Goal: Use online tool/utility: Utilize a website feature to perform a specific function

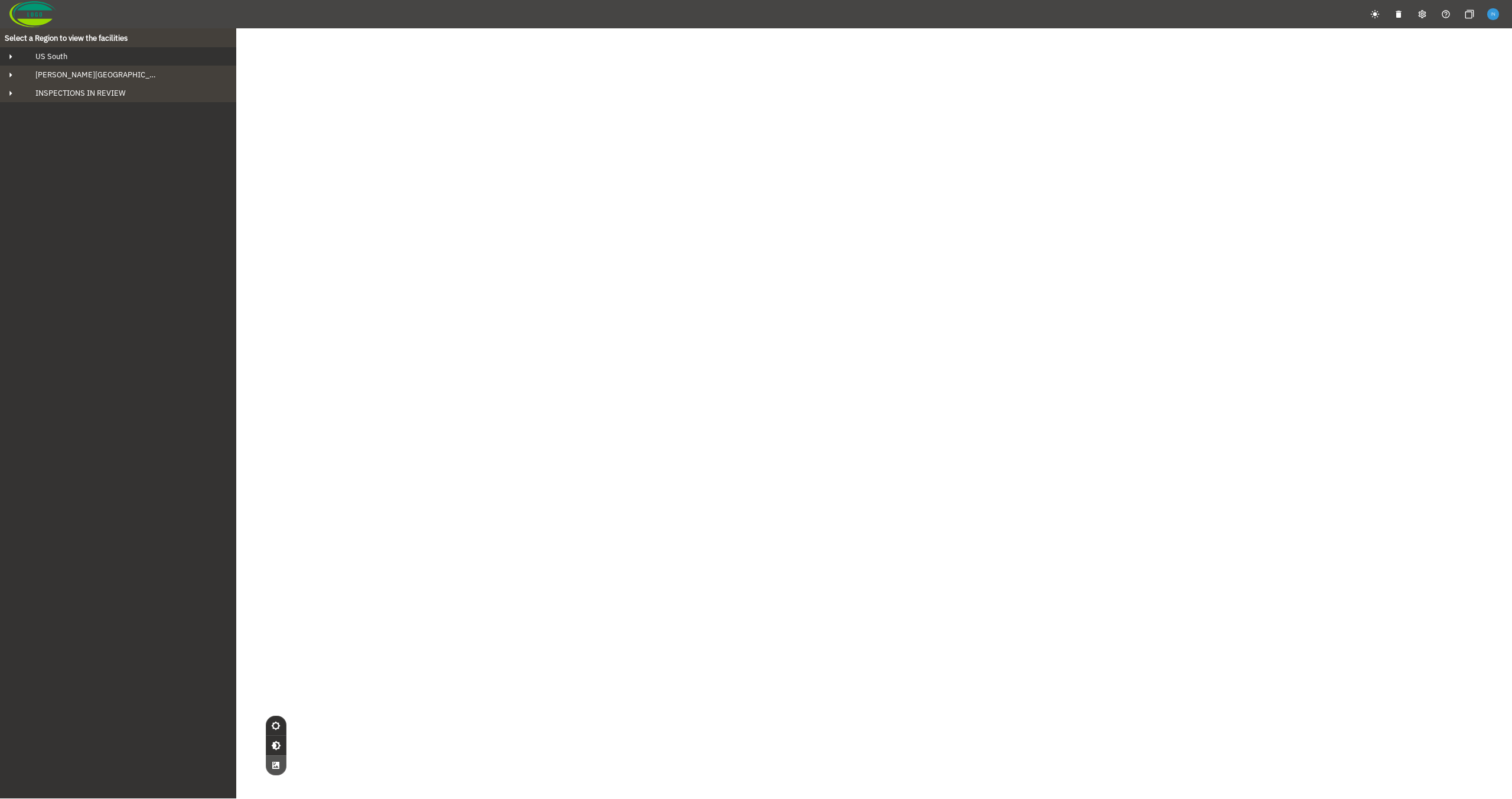
click at [101, 58] on div "US South" at bounding box center [128, 56] width 206 height 10
click at [103, 73] on div "[PERSON_NAME] Bluff" at bounding box center [129, 74] width 187 height 10
click at [113, 108] on span "ARG Overnight Tank" at bounding box center [88, 111] width 68 height 10
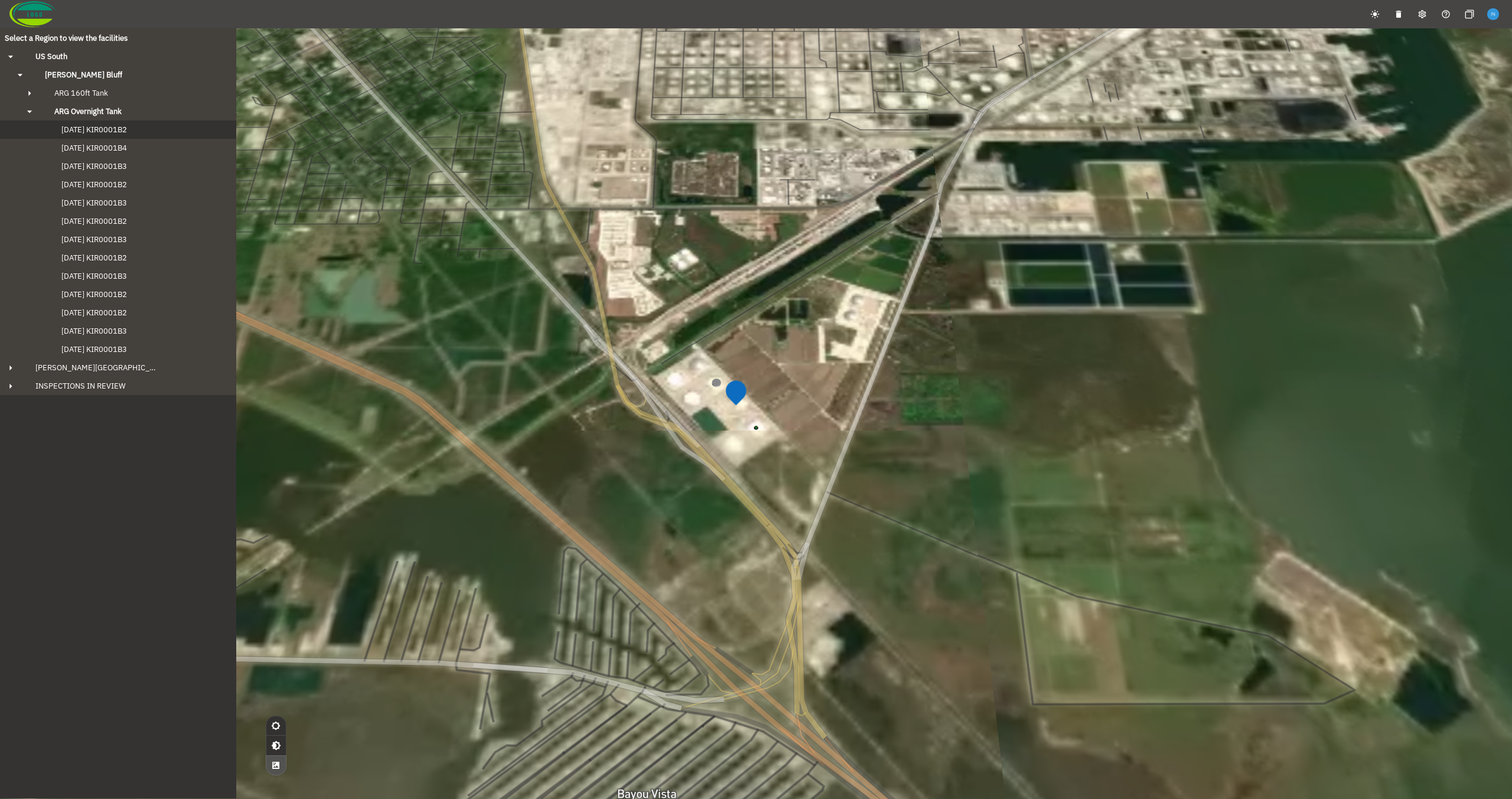
click at [110, 131] on span "[DATE] KIR0001B2" at bounding box center [82, 129] width 89 height 10
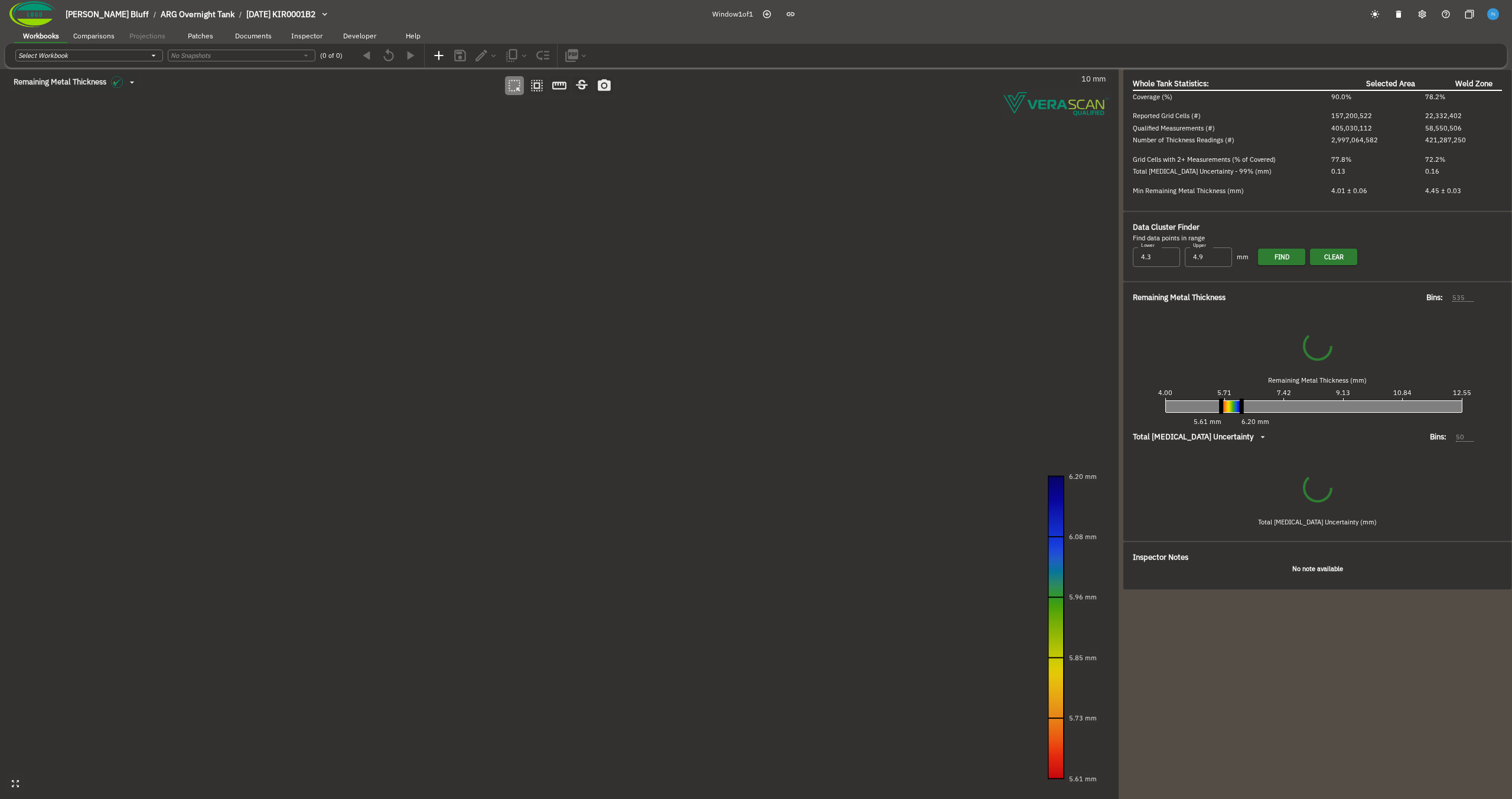
type input "535"
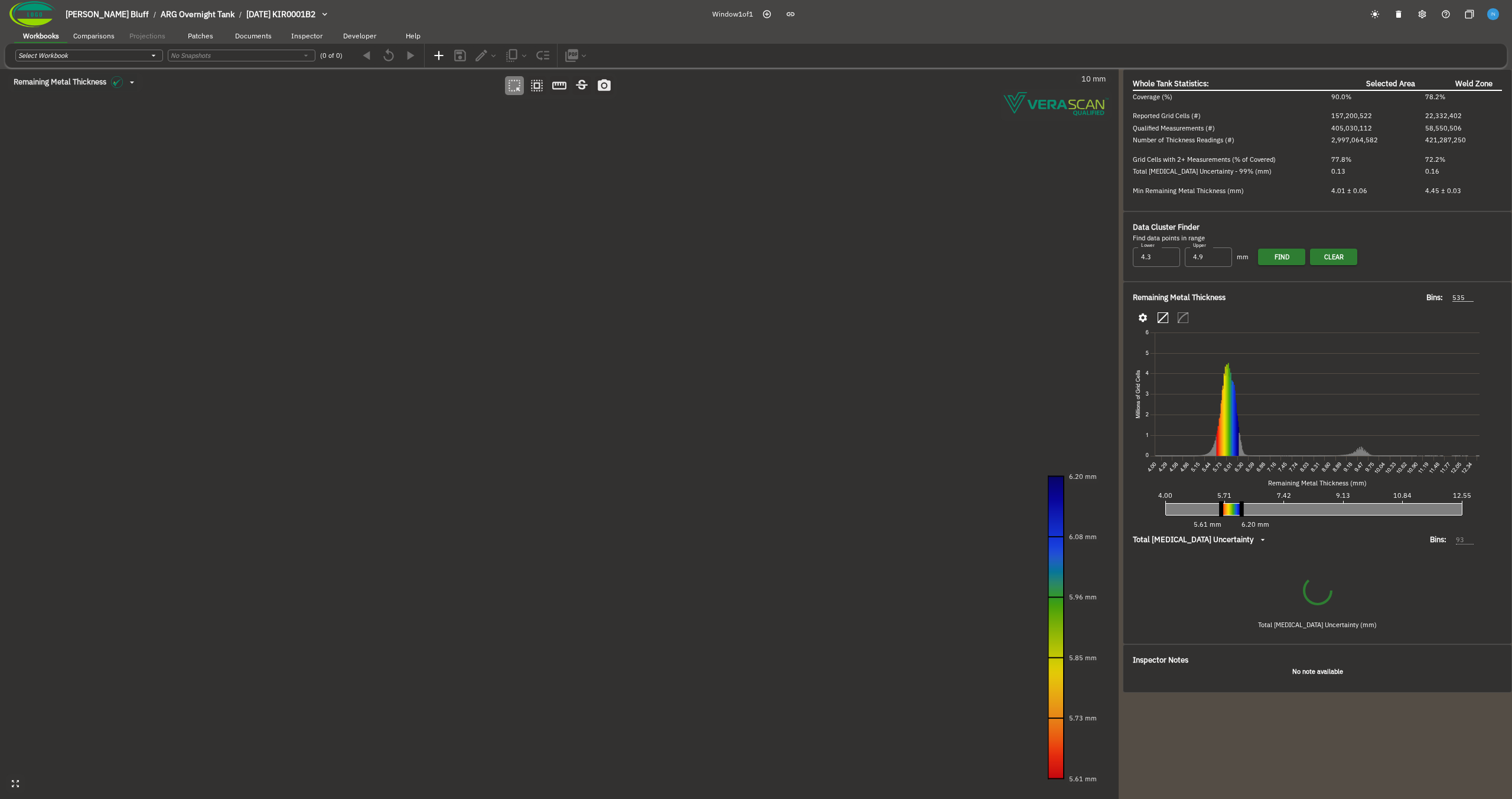
drag, startPoint x: 272, startPoint y: 251, endPoint x: 624, endPoint y: 367, distance: 370.6
click at [624, 367] on canvas at bounding box center [559, 434] width 1118 height 730
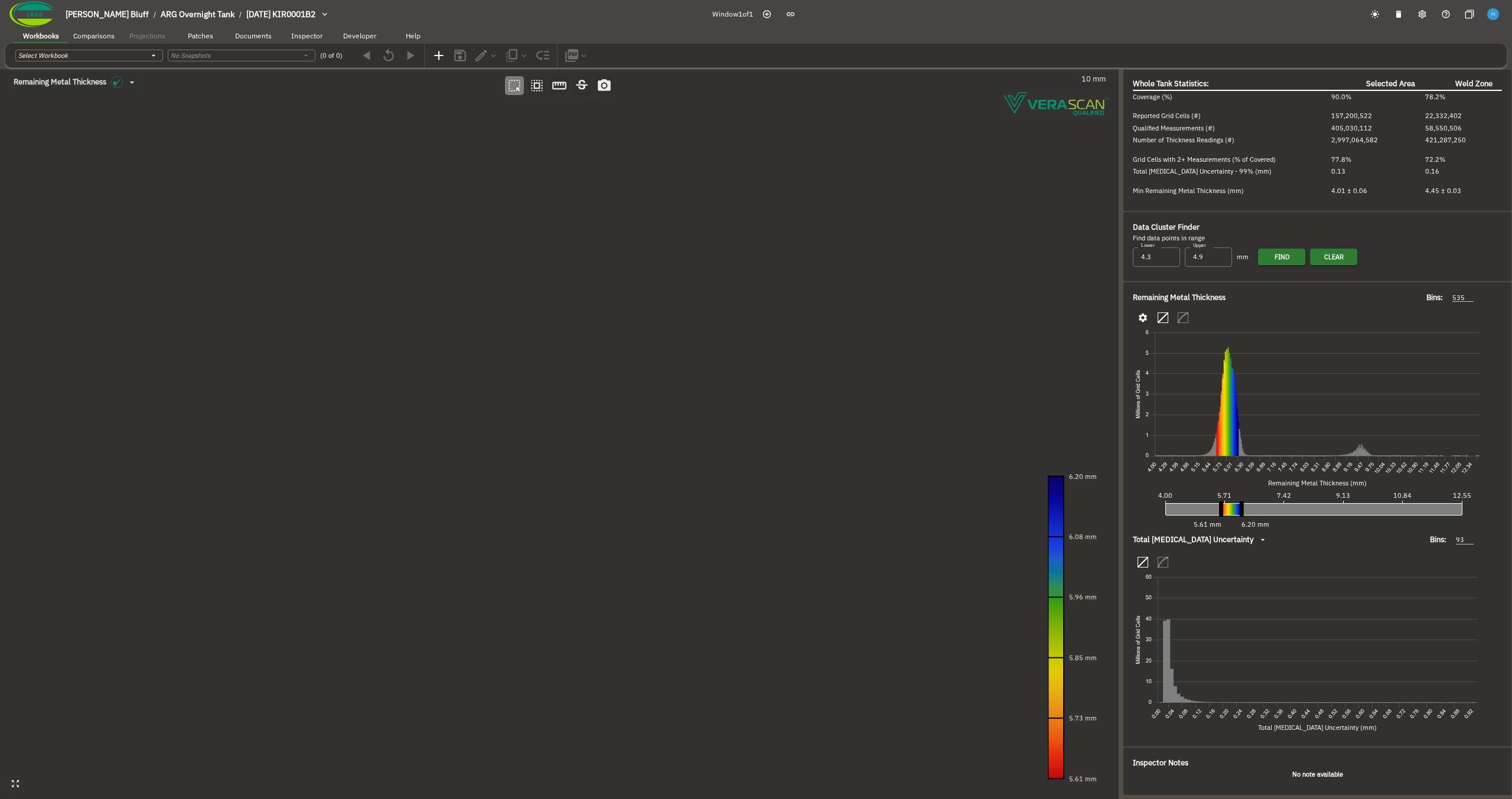
drag, startPoint x: 293, startPoint y: 376, endPoint x: 468, endPoint y: 483, distance: 205.1
click at [468, 483] on canvas at bounding box center [559, 434] width 1118 height 730
click at [465, 324] on canvas at bounding box center [559, 434] width 1118 height 730
drag, startPoint x: 456, startPoint y: 347, endPoint x: 474, endPoint y: 348, distance: 18.0
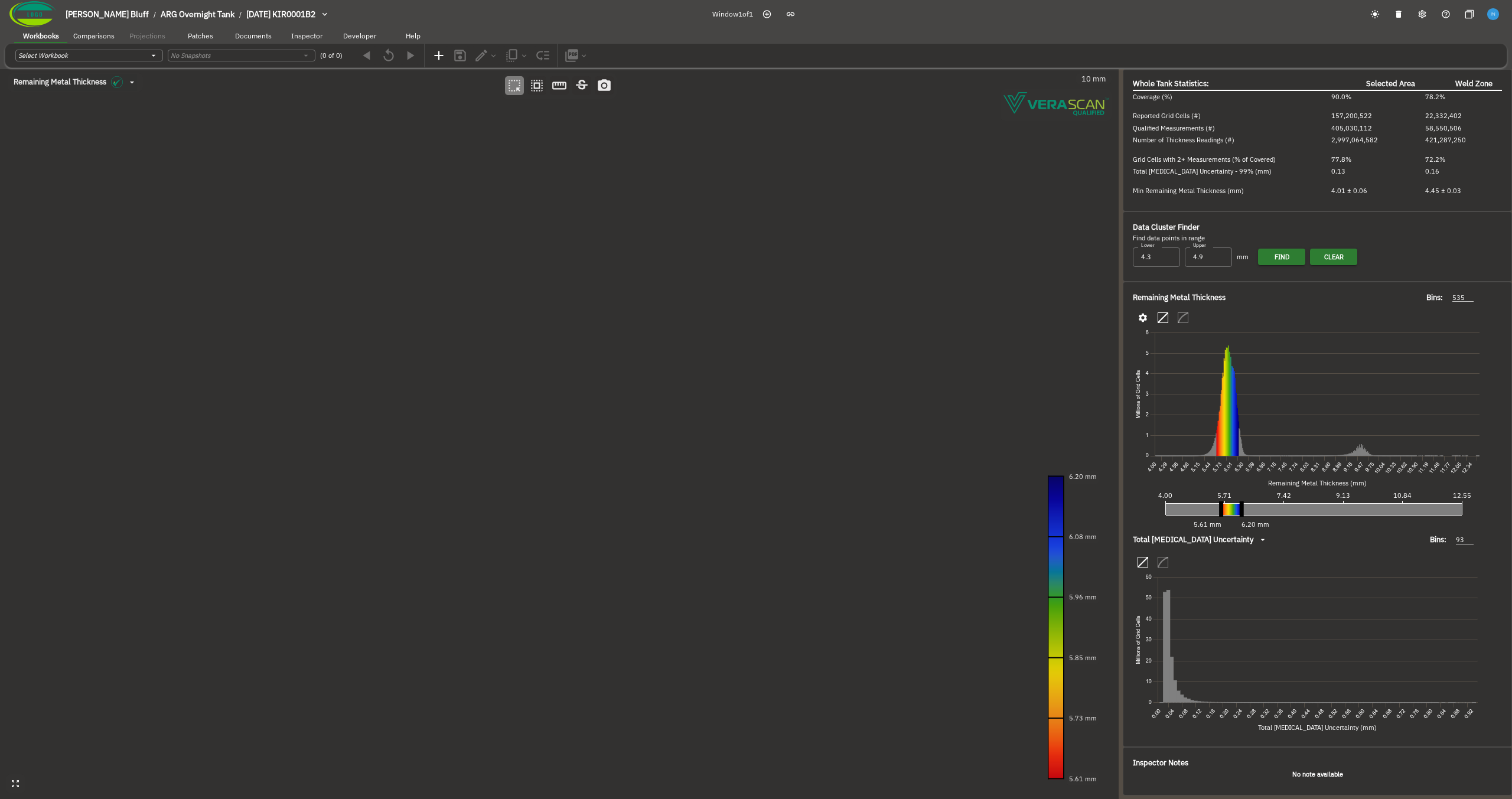
click at [474, 348] on canvas at bounding box center [559, 434] width 1118 height 730
drag, startPoint x: 448, startPoint y: 371, endPoint x: 419, endPoint y: 357, distance: 32.2
click at [419, 357] on canvas at bounding box center [559, 434] width 1118 height 730
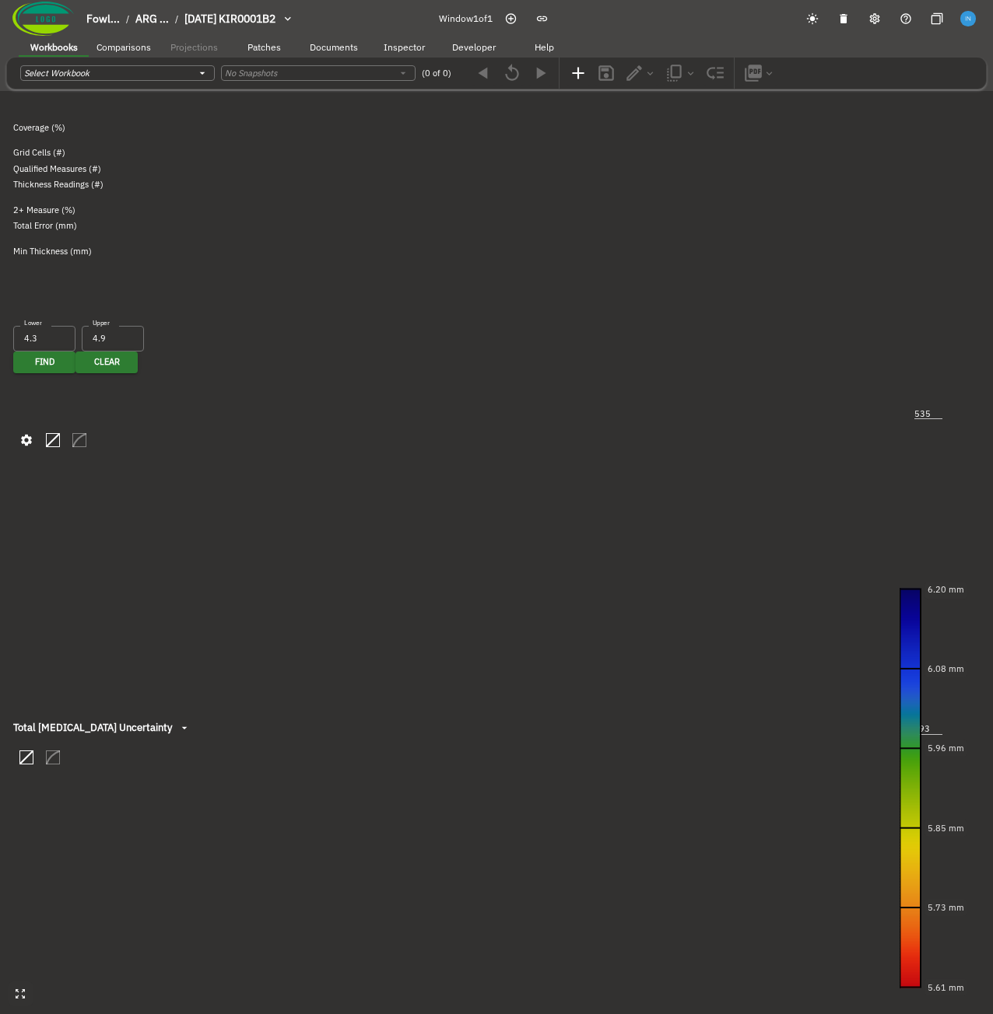
drag, startPoint x: 297, startPoint y: 385, endPoint x: 314, endPoint y: 385, distance: 17.1
click at [314, 385] on canvas at bounding box center [496, 507] width 993 height 1014
click at [235, 325] on canvas at bounding box center [496, 507] width 993 height 1014
click at [268, 366] on canvas at bounding box center [496, 507] width 993 height 1014
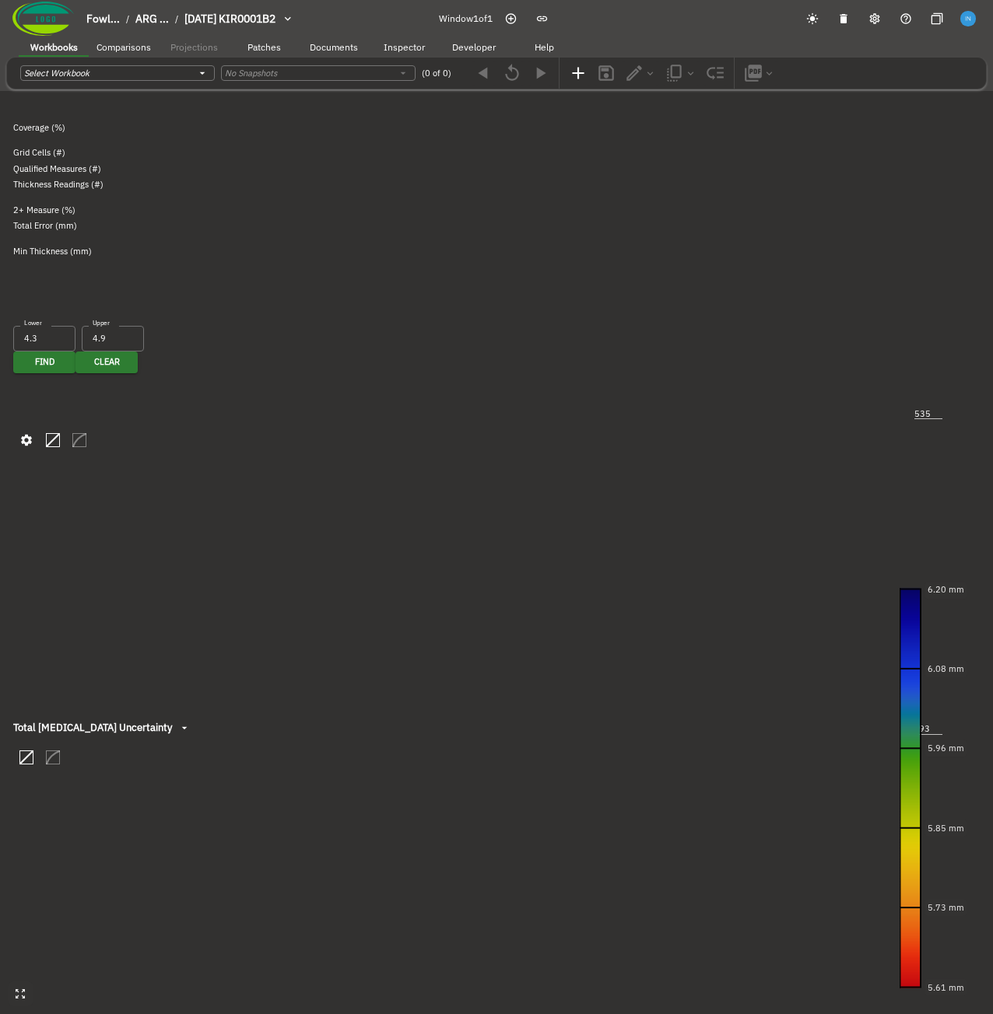
click at [321, 384] on canvas at bounding box center [496, 507] width 993 height 1014
drag, startPoint x: 344, startPoint y: 460, endPoint x: 387, endPoint y: 462, distance: 42.9
click at [387, 462] on canvas at bounding box center [496, 507] width 993 height 1014
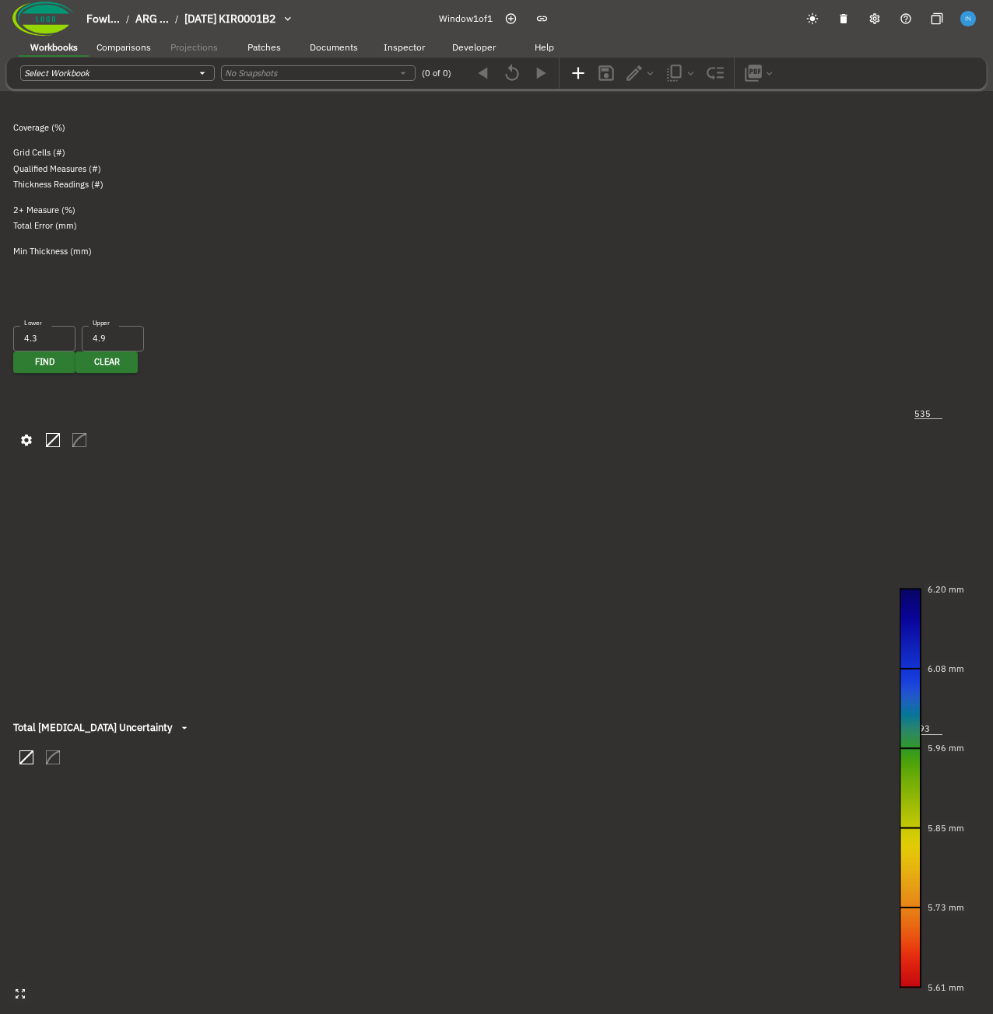
click at [387, 462] on canvas at bounding box center [496, 507] width 993 height 1014
type input "50"
click at [463, 186] on canvas at bounding box center [496, 507] width 993 height 1014
click at [461, 220] on canvas at bounding box center [496, 507] width 993 height 1014
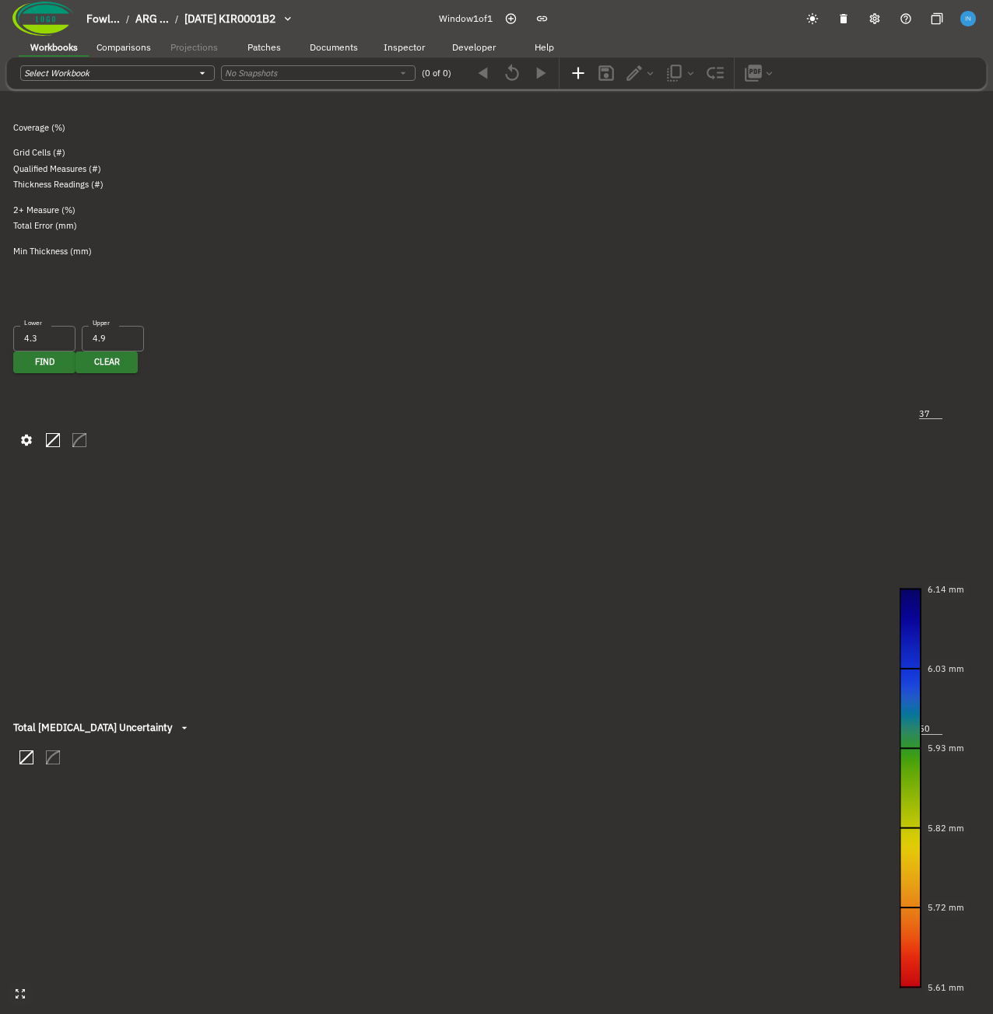
click at [461, 220] on canvas at bounding box center [496, 507] width 993 height 1014
click at [298, 456] on canvas at bounding box center [496, 507] width 993 height 1014
click at [286, 510] on canvas at bounding box center [496, 507] width 993 height 1014
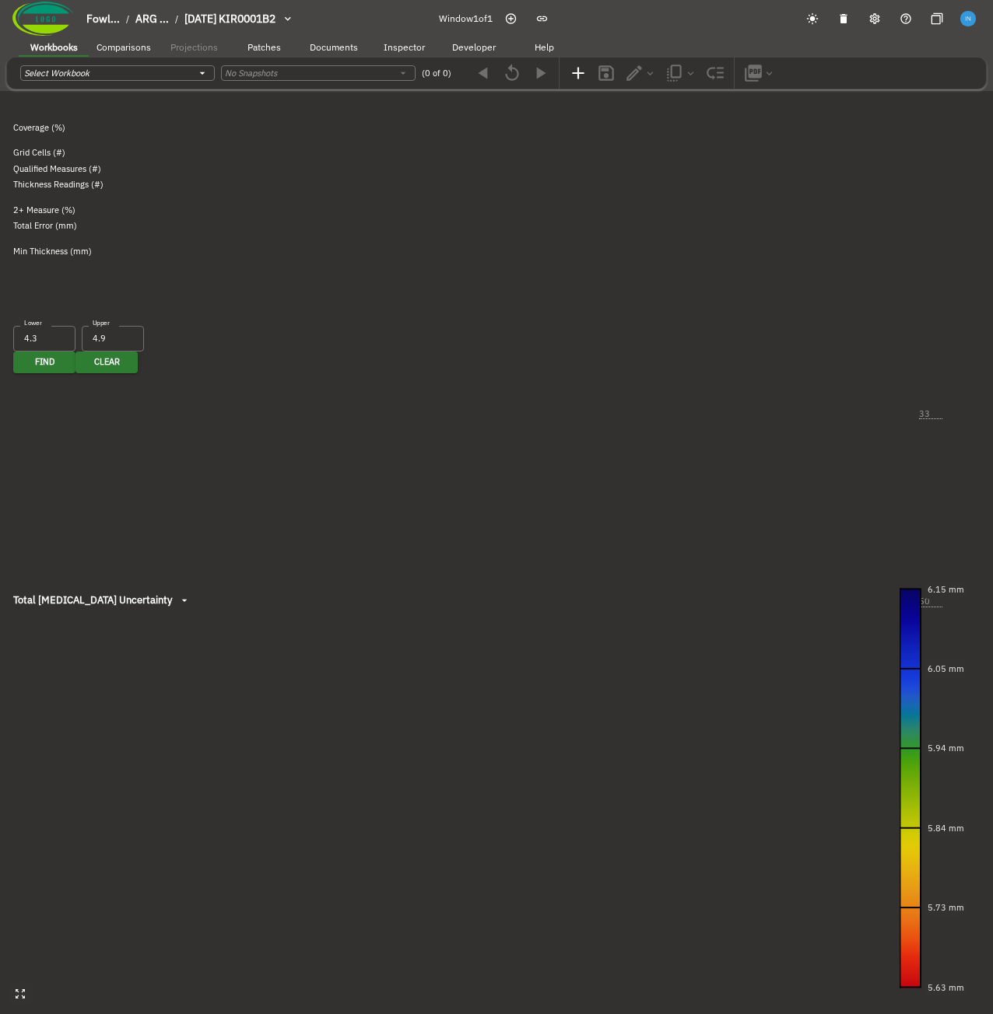
type input "34"
